Goal: Information Seeking & Learning: Learn about a topic

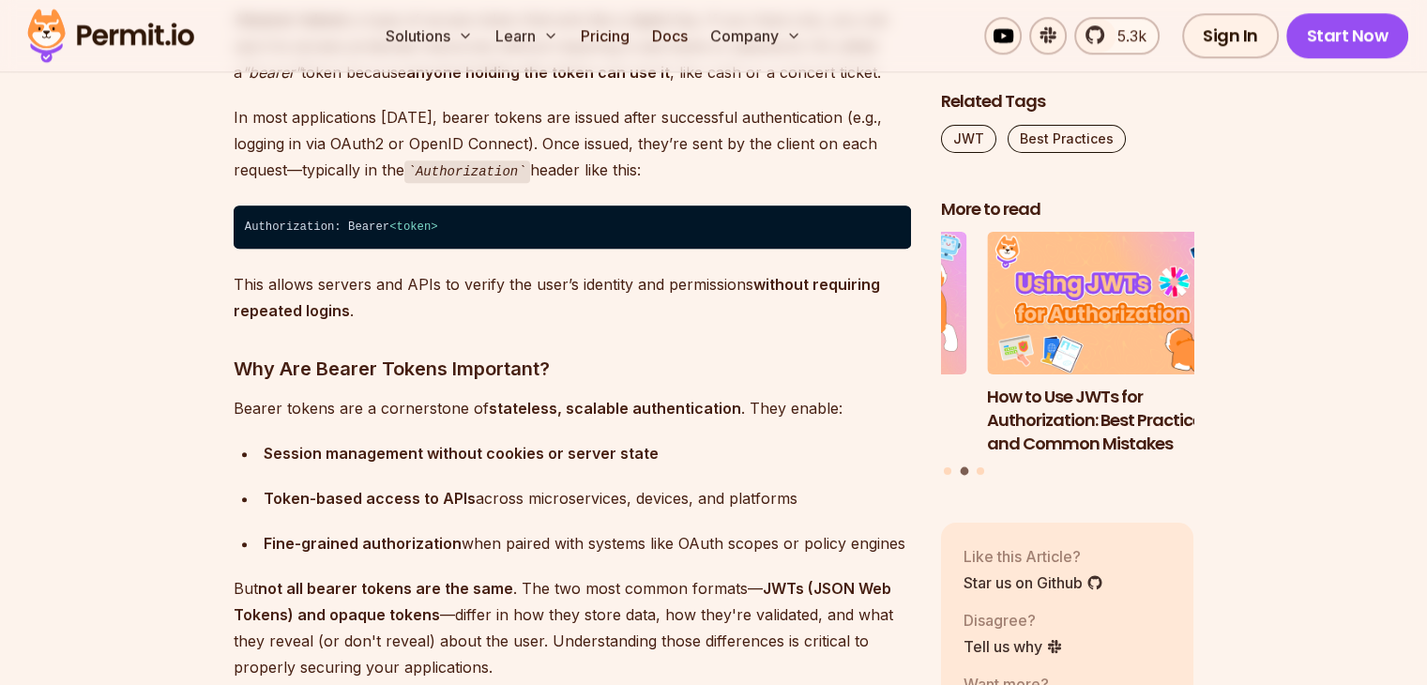
scroll to position [2065, 0]
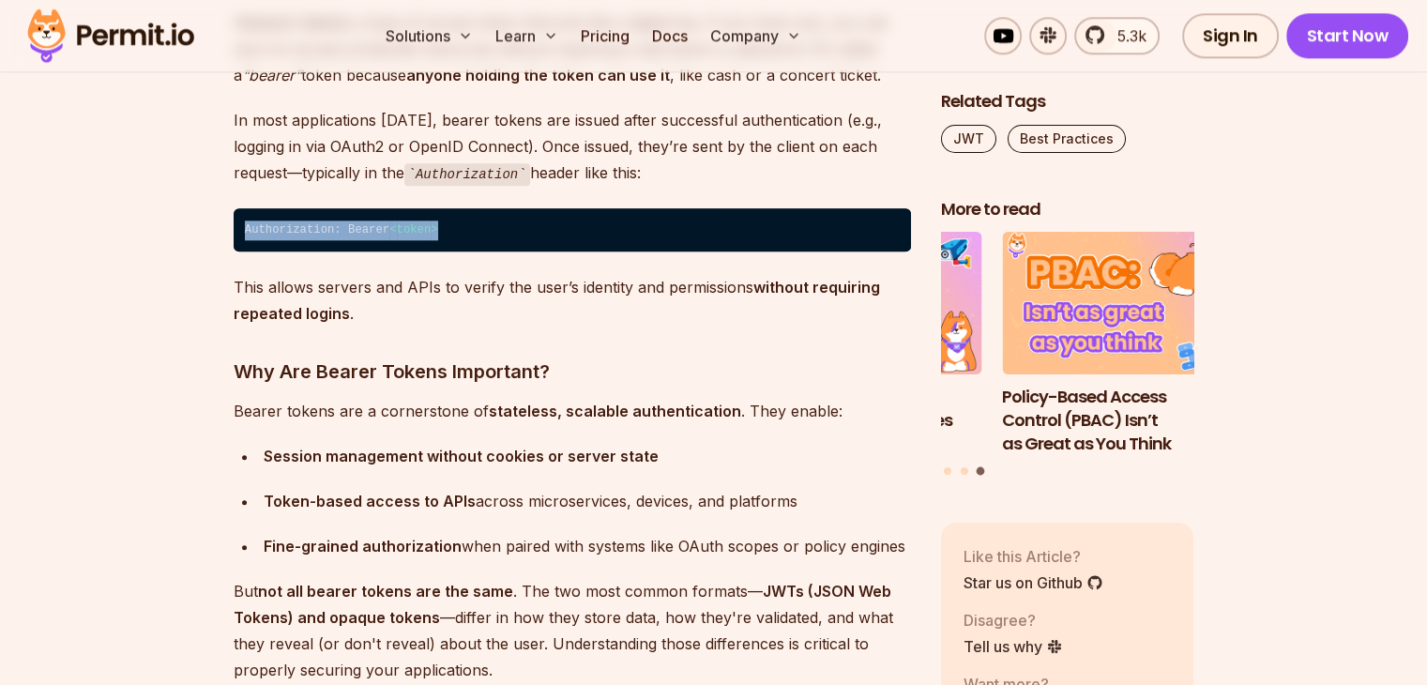
drag, startPoint x: 244, startPoint y: 231, endPoint x: 459, endPoint y: 230, distance: 214.9
click at [458, 230] on code "Authorization: Bearer < token >" at bounding box center [573, 229] width 678 height 43
click at [459, 230] on code "Authorization: Bearer < token >" at bounding box center [573, 229] width 678 height 43
drag, startPoint x: 333, startPoint y: 229, endPoint x: 375, endPoint y: 229, distance: 42.2
click at [375, 229] on code "Authorization: Bearer < token >" at bounding box center [573, 229] width 678 height 43
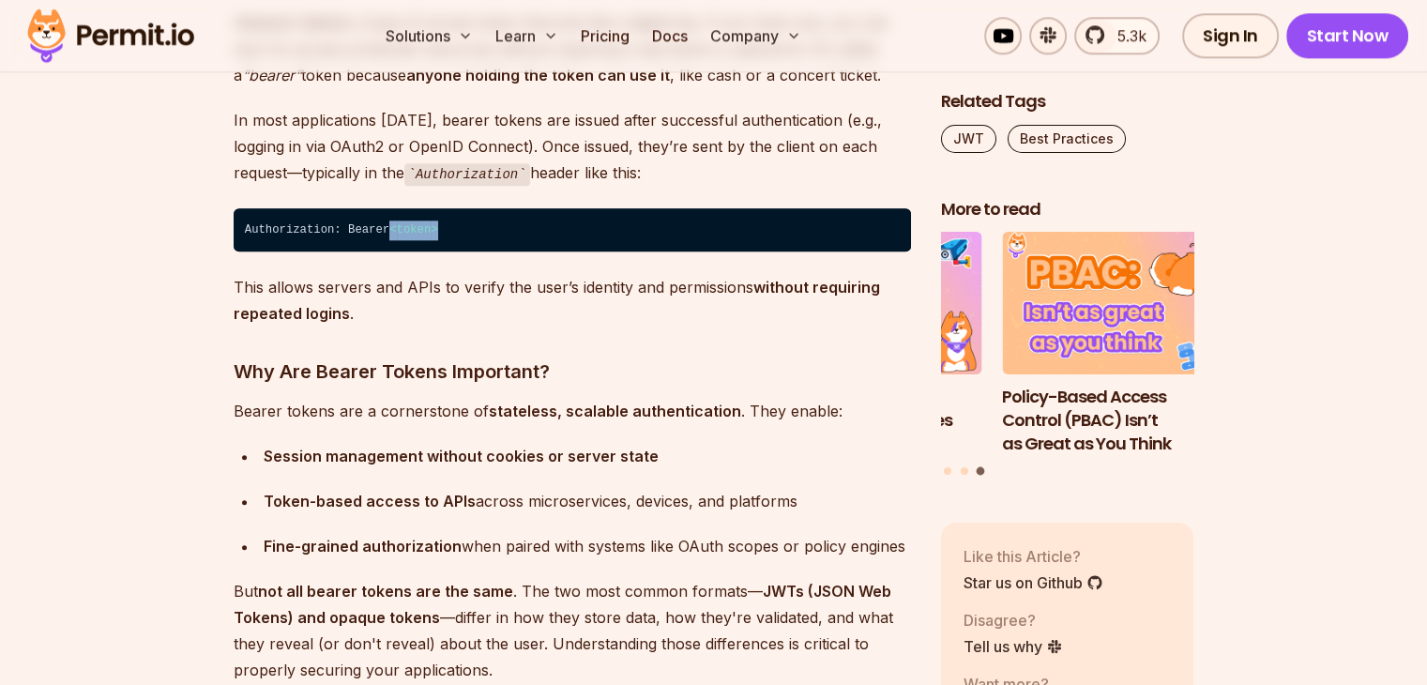
drag, startPoint x: 432, startPoint y: 225, endPoint x: 379, endPoint y: 226, distance: 52.6
click at [379, 226] on code "Authorization: Bearer < token >" at bounding box center [573, 229] width 678 height 43
click at [345, 220] on code "Authorization: Bearer < token >" at bounding box center [573, 229] width 678 height 43
